Goal: Transaction & Acquisition: Purchase product/service

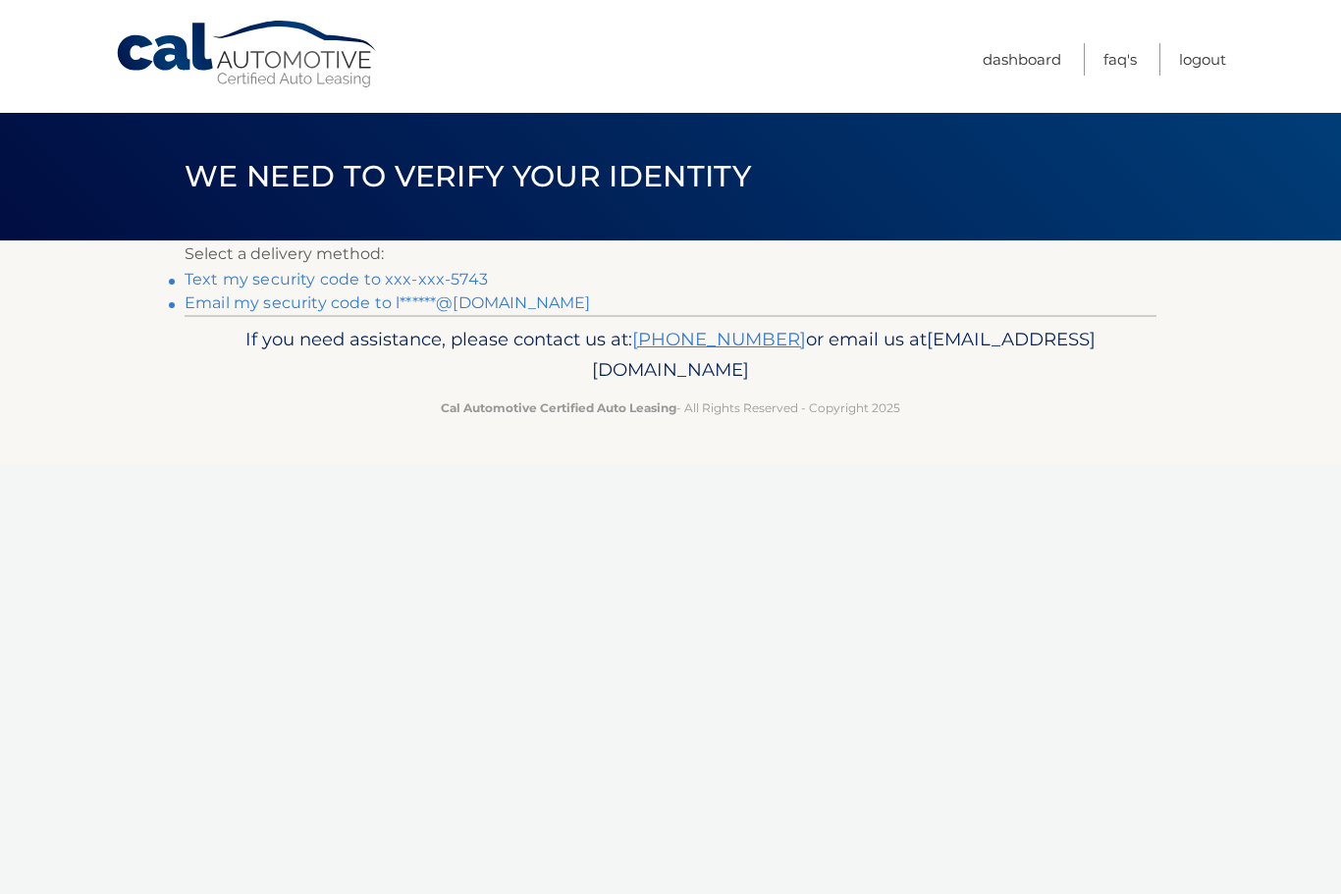
click at [400, 289] on link "Text my security code to xxx-xxx-5743" at bounding box center [336, 279] width 303 height 19
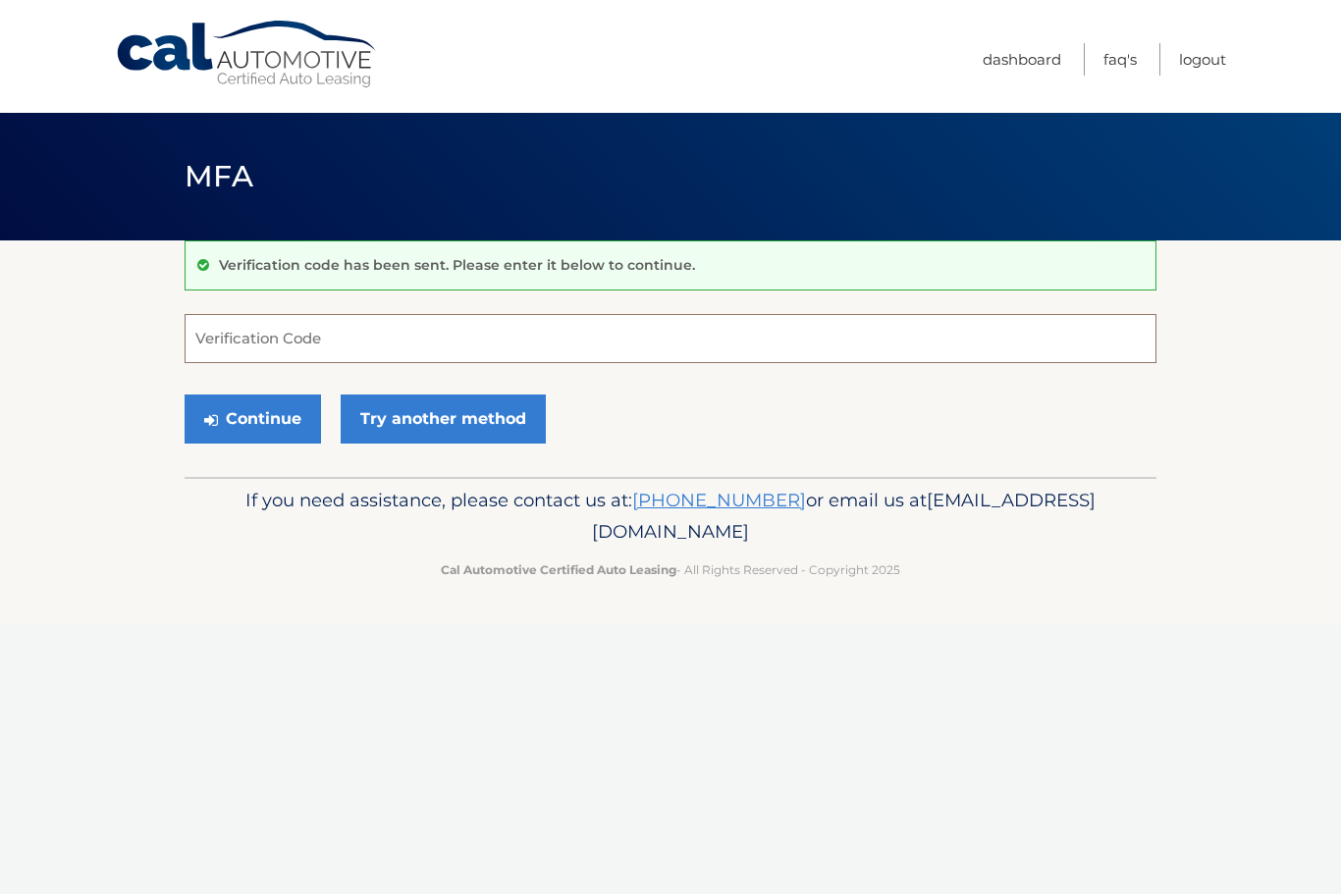
click at [334, 348] on input "Verification Code" at bounding box center [671, 338] width 972 height 49
click at [280, 353] on input "Verification Code" at bounding box center [671, 338] width 972 height 49
type input "288603"
click at [260, 413] on button "Continue" at bounding box center [253, 419] width 136 height 49
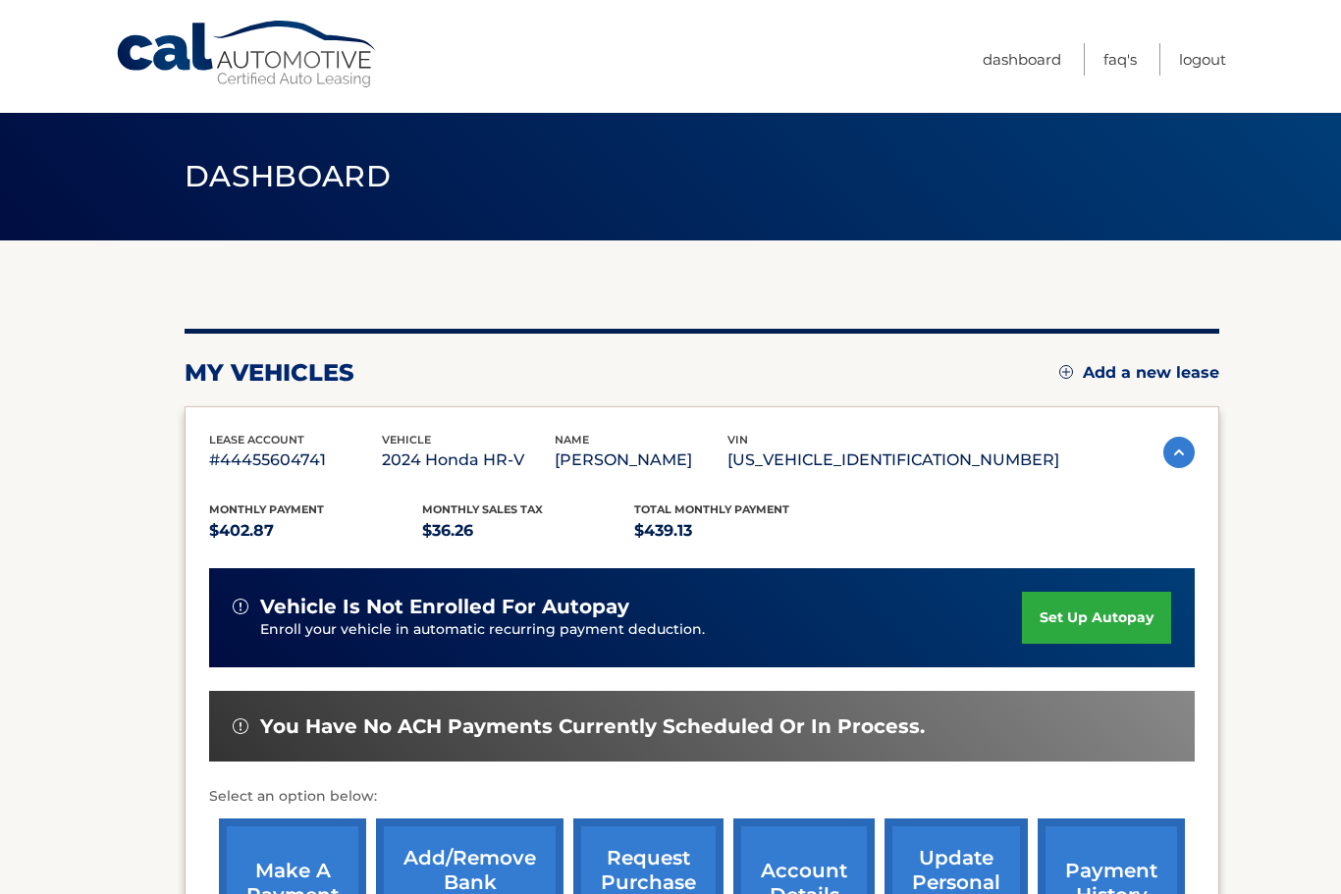
click at [292, 876] on link "make a payment" at bounding box center [292, 883] width 147 height 129
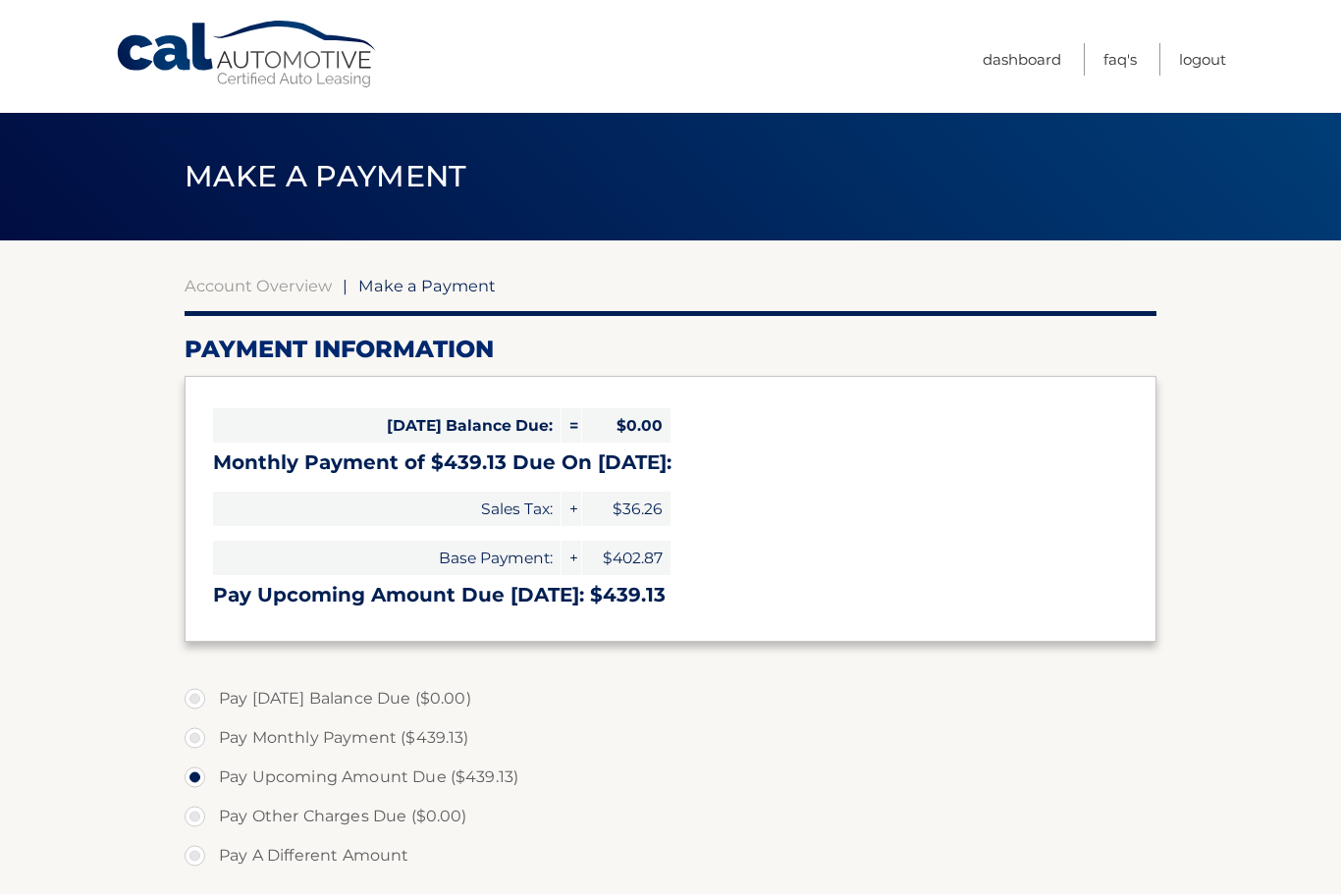
select select "NWRhODhjMWMtZmYzNi00YTViLTg3MDYtNjM3ZDUwODhlMmY4"
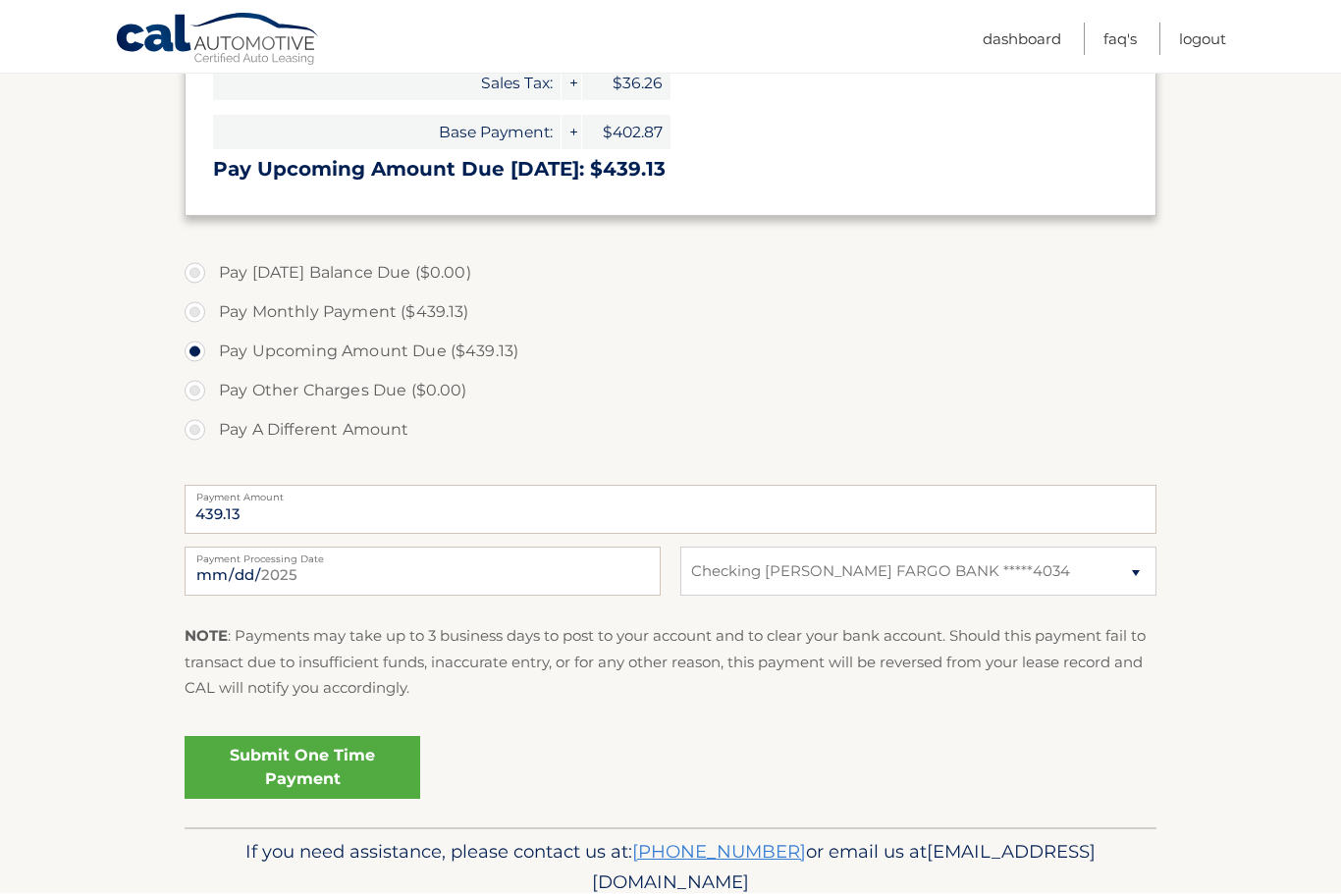
scroll to position [426, 0]
click at [282, 771] on link "Submit One Time Payment" at bounding box center [303, 767] width 236 height 63
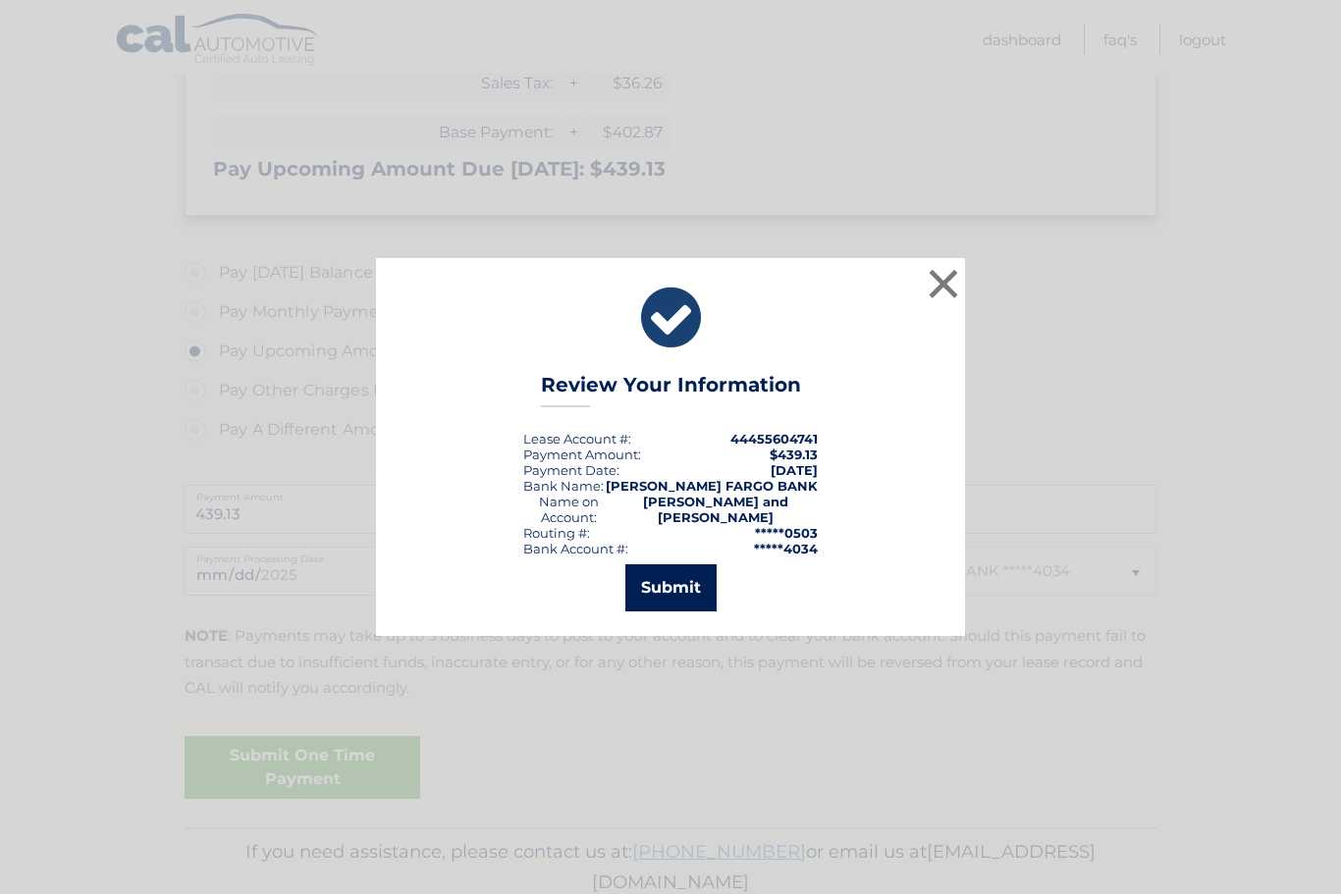
click at [679, 589] on button "Submit" at bounding box center [670, 587] width 91 height 47
